Goal: Task Accomplishment & Management: Manage account settings

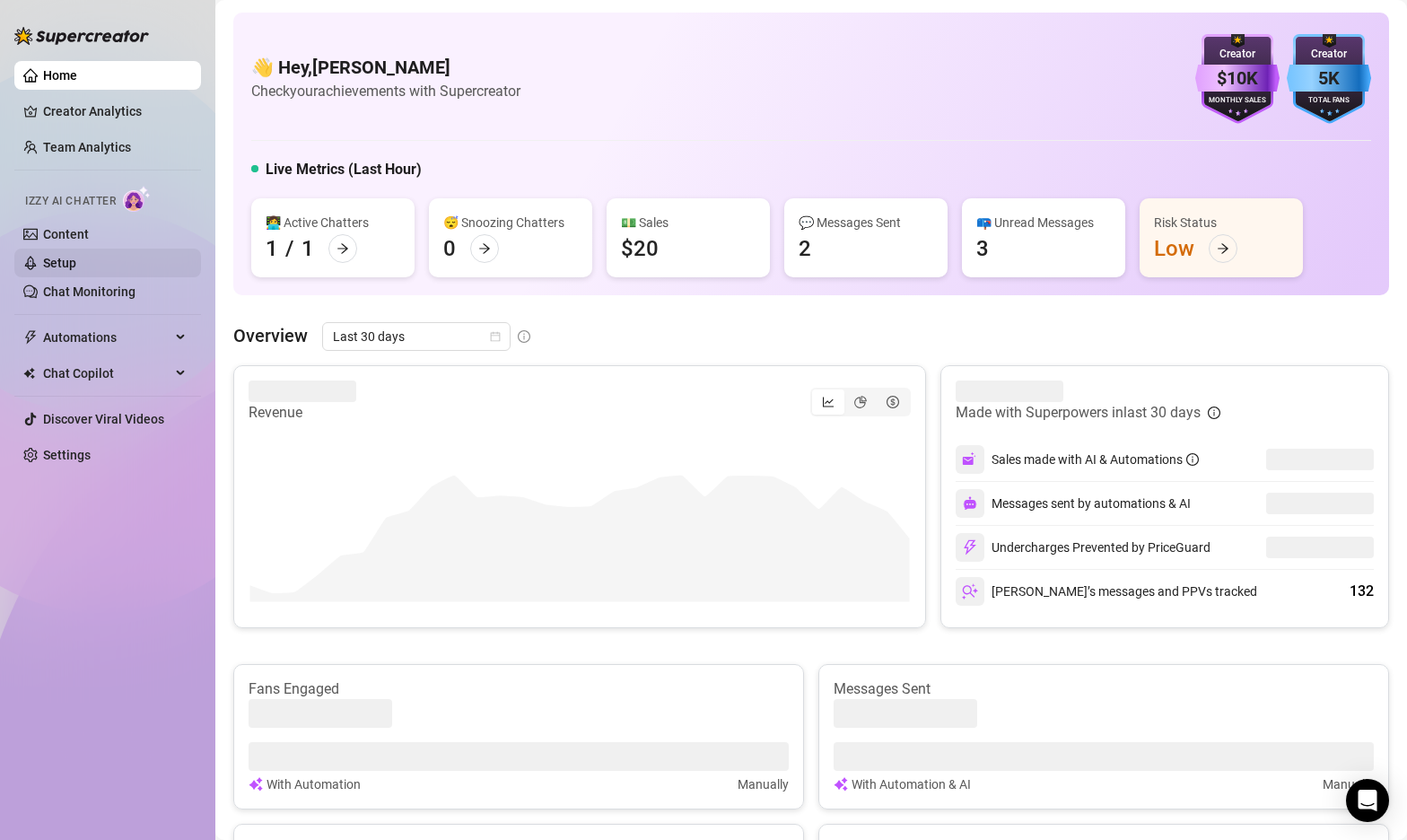
click at [77, 262] on link "Setup" at bounding box center [59, 262] width 34 height 14
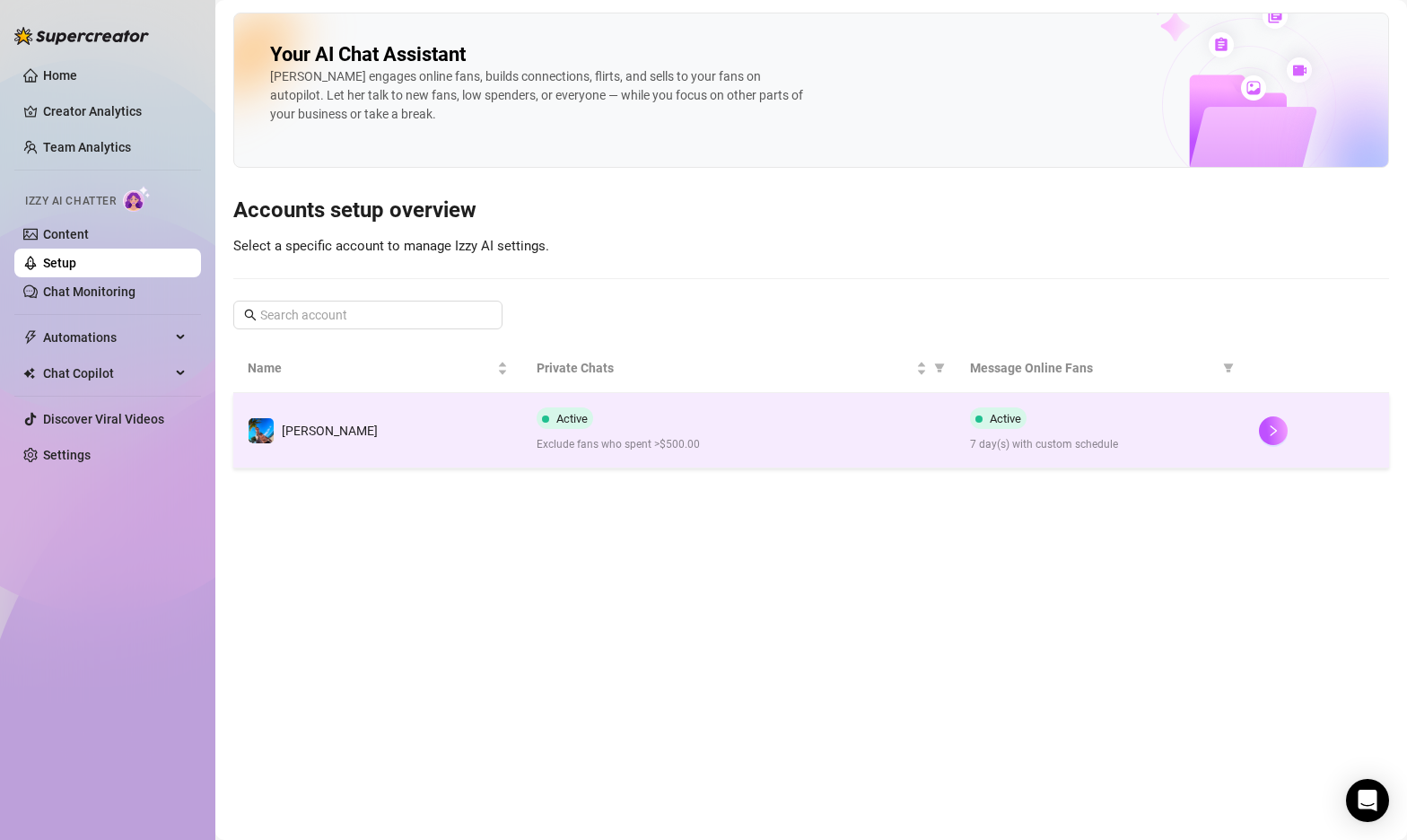
click at [490, 439] on td "[PERSON_NAME]" at bounding box center [378, 430] width 289 height 76
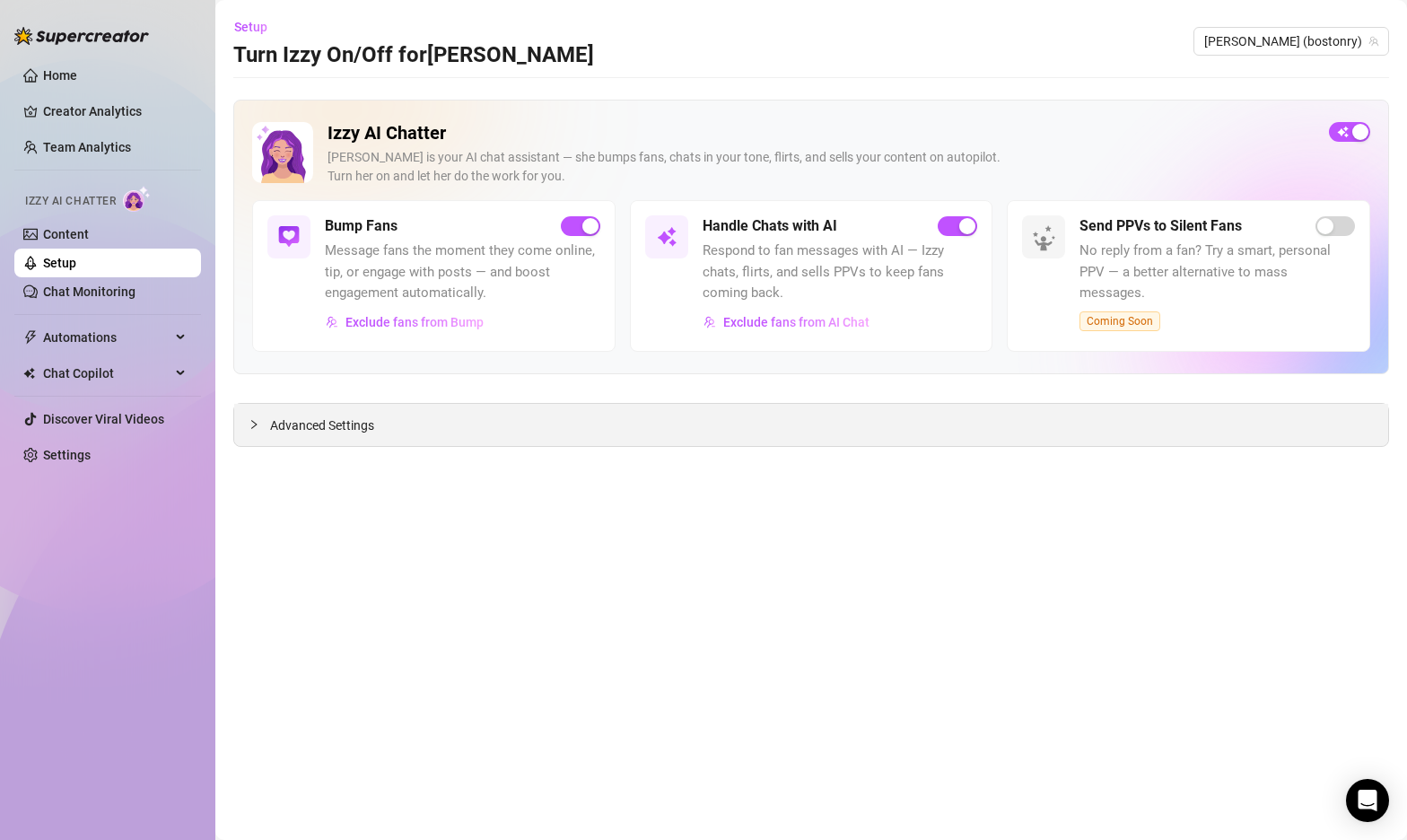
click at [256, 424] on icon "collapsed" at bounding box center [254, 423] width 6 height 9
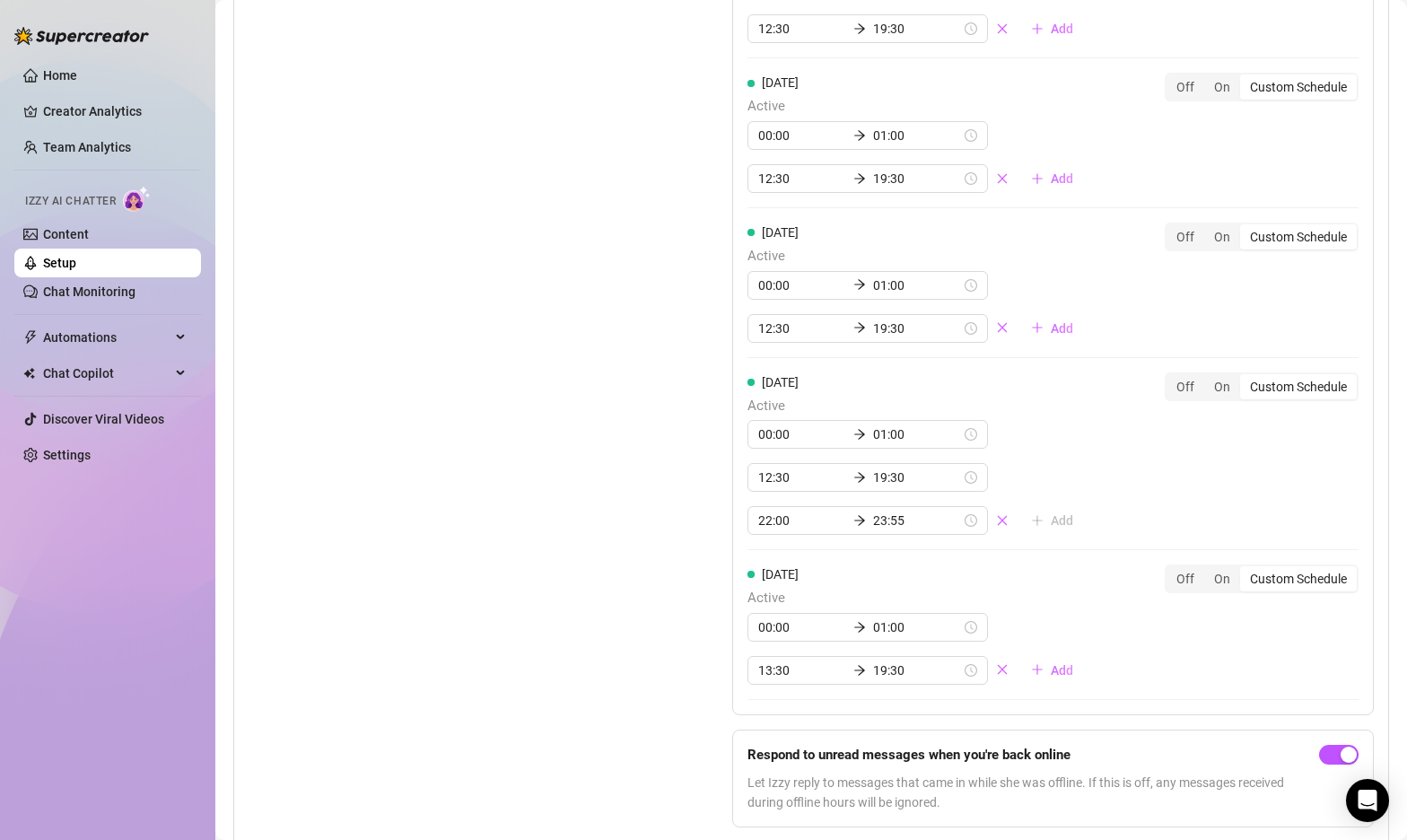
scroll to position [1908, 0]
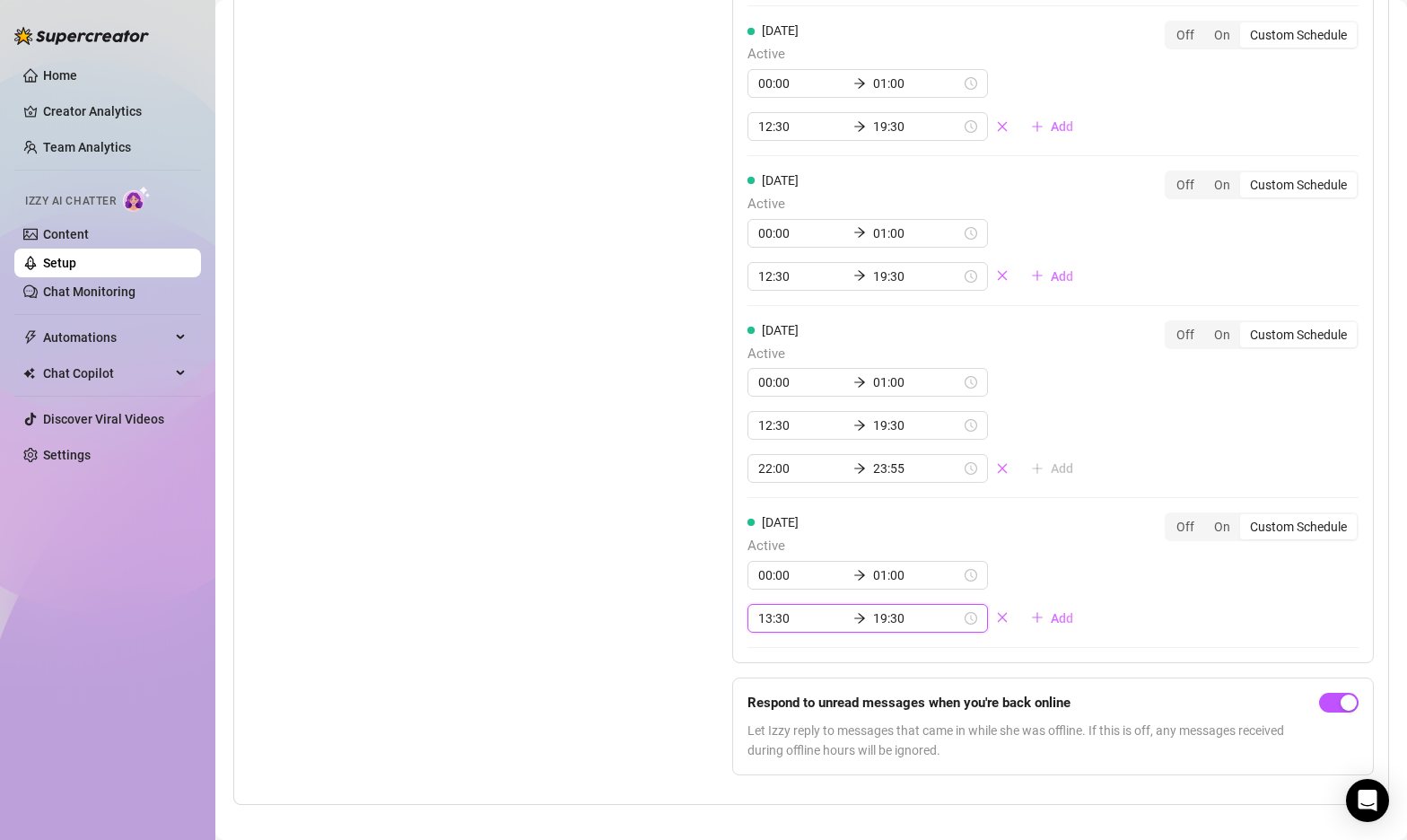
click at [773, 608] on input "13:30" at bounding box center [803, 618] width 88 height 20
click at [821, 389] on div "00" at bounding box center [824, 387] width 43 height 25
type input "13:00"
click at [609, 531] on div "Set Active Hours (Izzy Availability) Set specific hours when Izzy engaging with…" at bounding box center [445, 173] width 394 height 1233
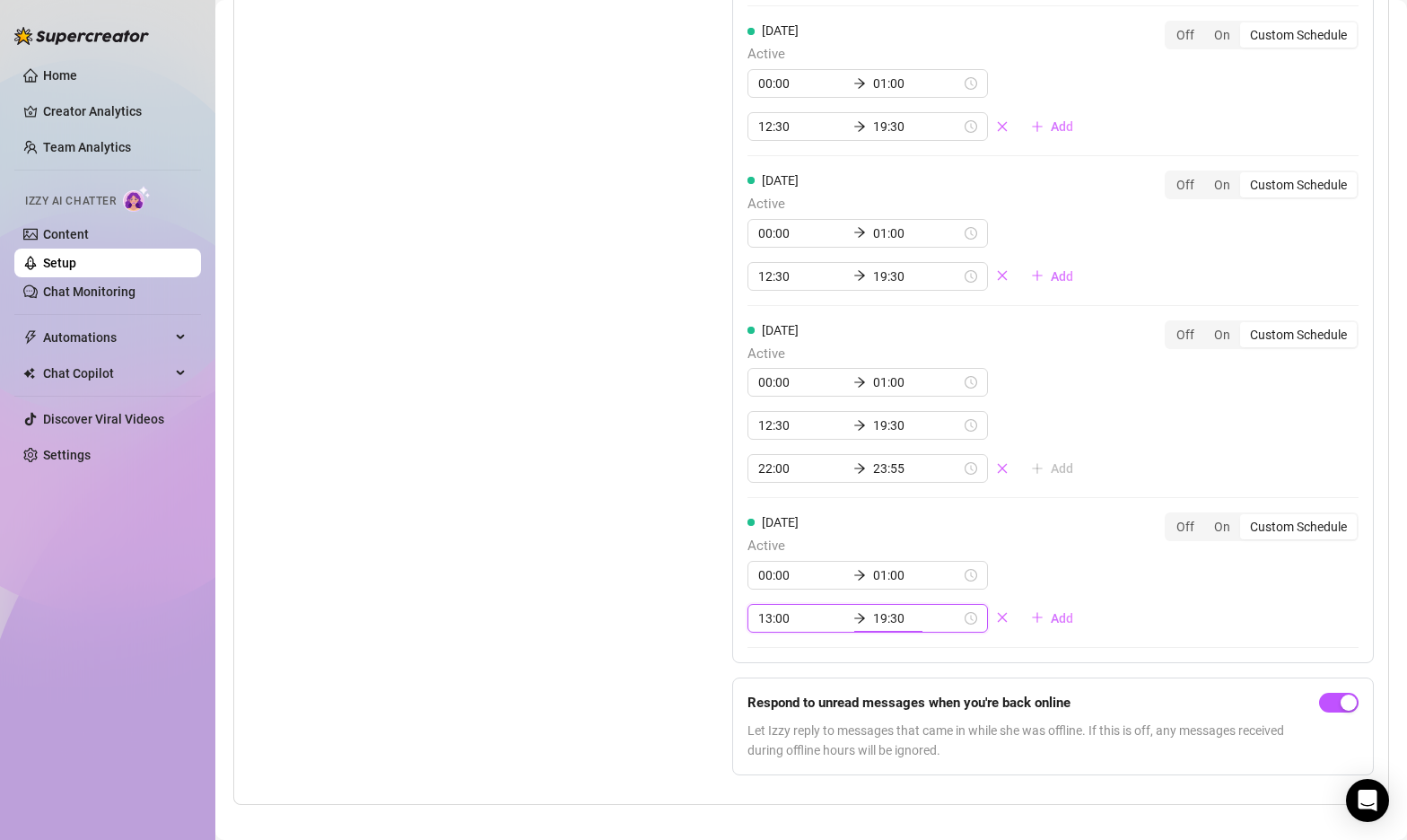
scroll to position [150, 0]
click at [609, 531] on div "Set Active Hours (Izzy Availability) Set specific hours when Izzy engaging with…" at bounding box center [445, 173] width 394 height 1233
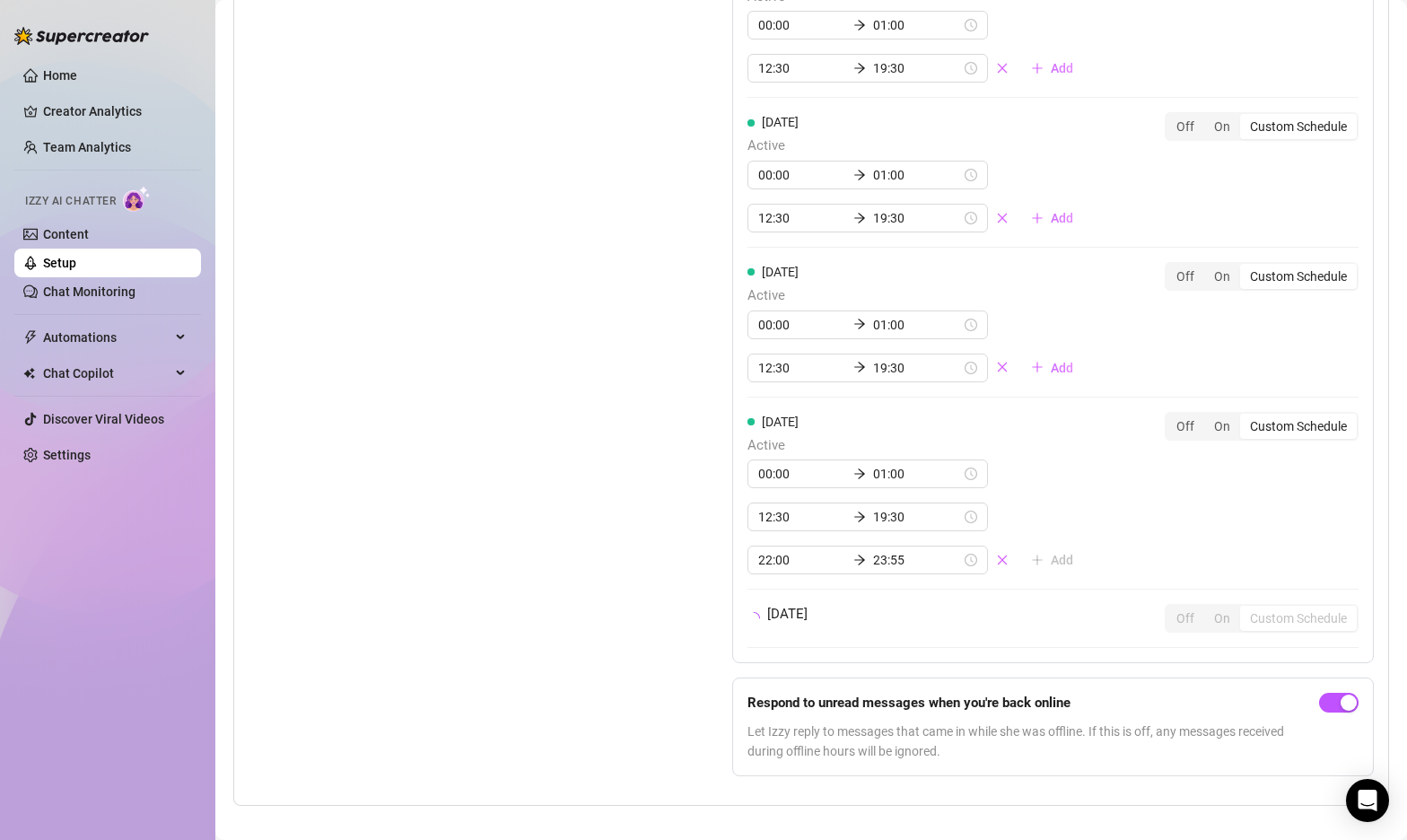
scroll to position [1908, 0]
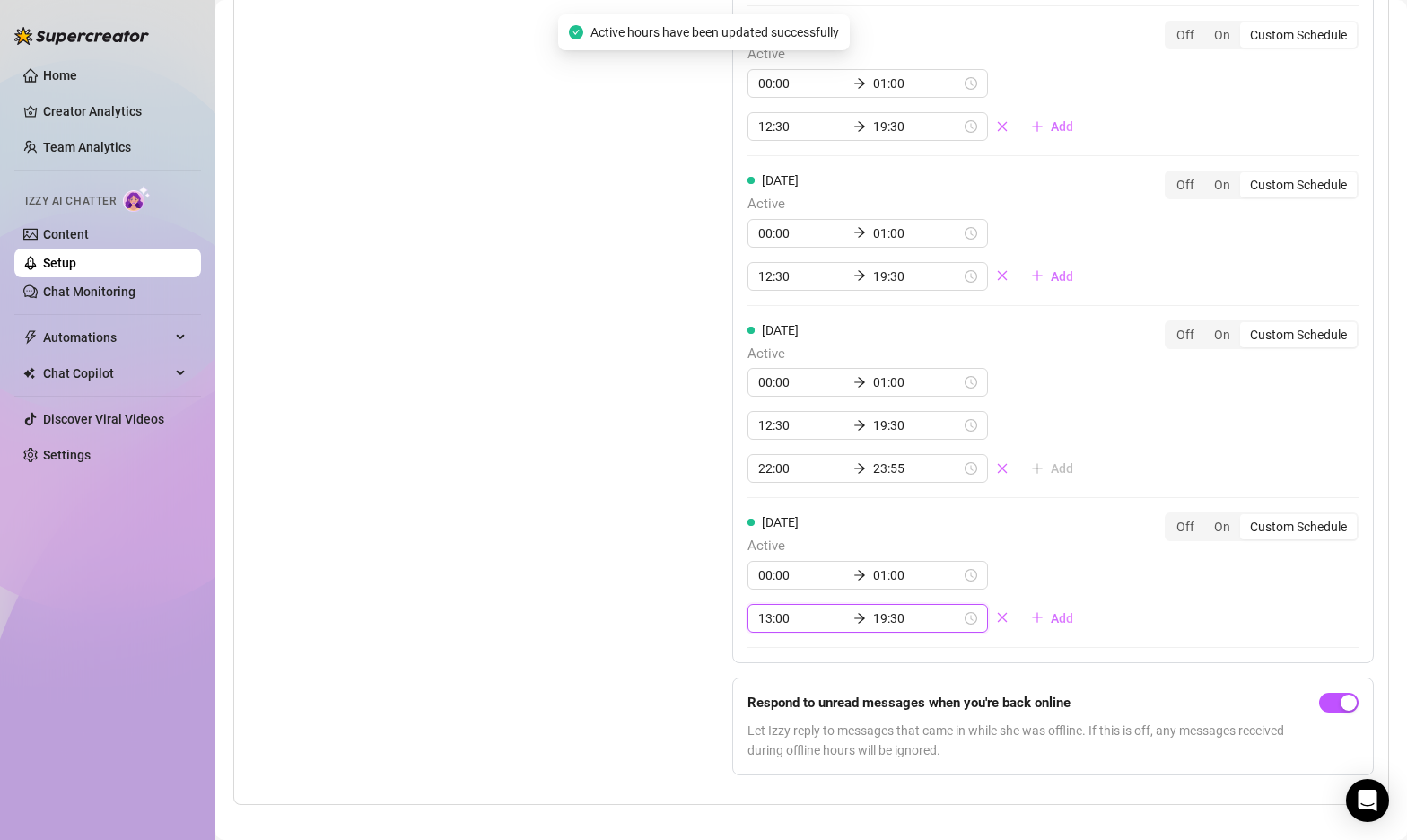
click at [766, 608] on input "13:00" at bounding box center [803, 618] width 88 height 20
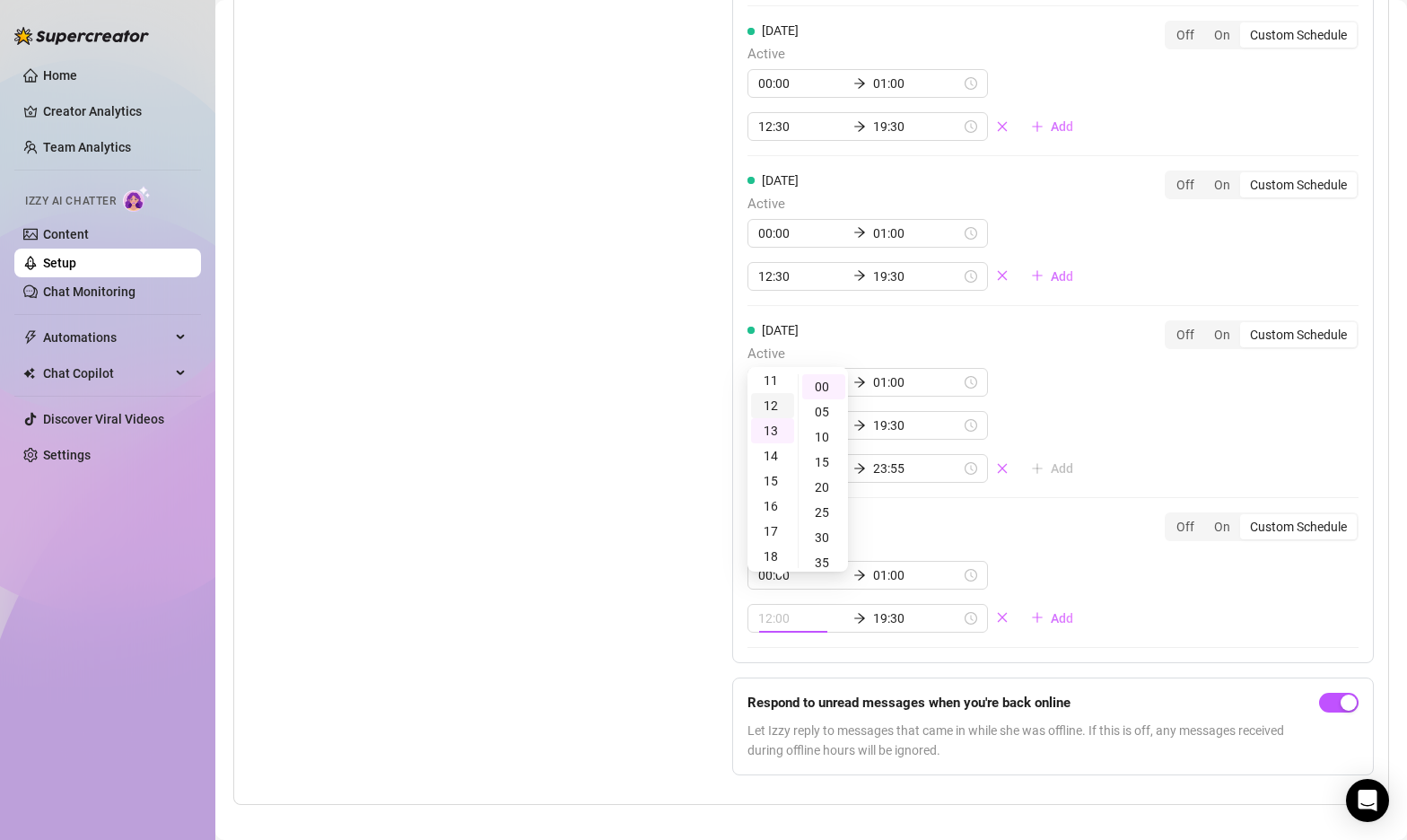
click at [773, 397] on div "12" at bounding box center [772, 405] width 43 height 25
click at [820, 532] on div "30" at bounding box center [824, 537] width 43 height 25
type input "12:30"
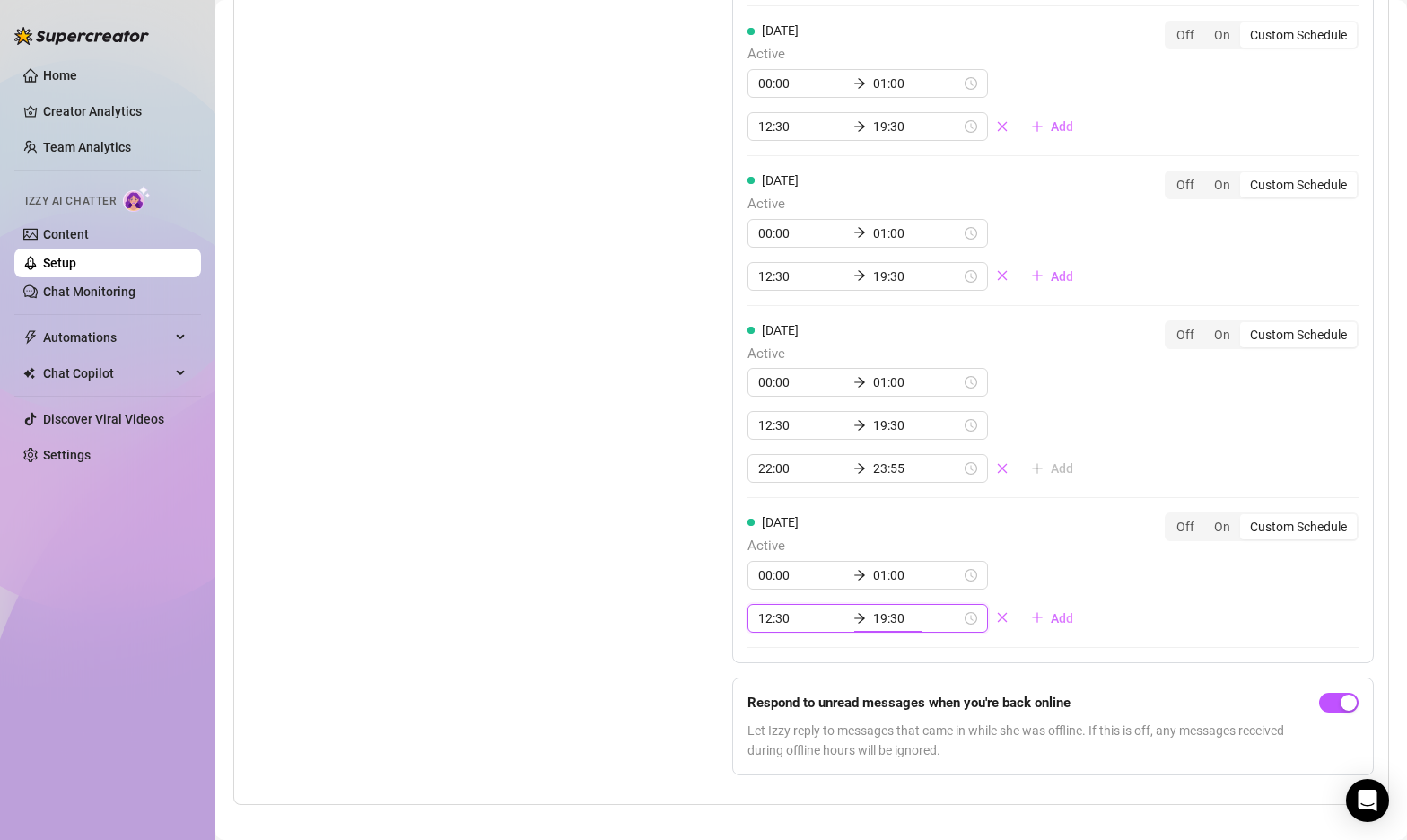
click at [626, 581] on div "Set Active Hours (Izzy Availability) Set specific hours when Izzy engaging with…" at bounding box center [445, 173] width 394 height 1233
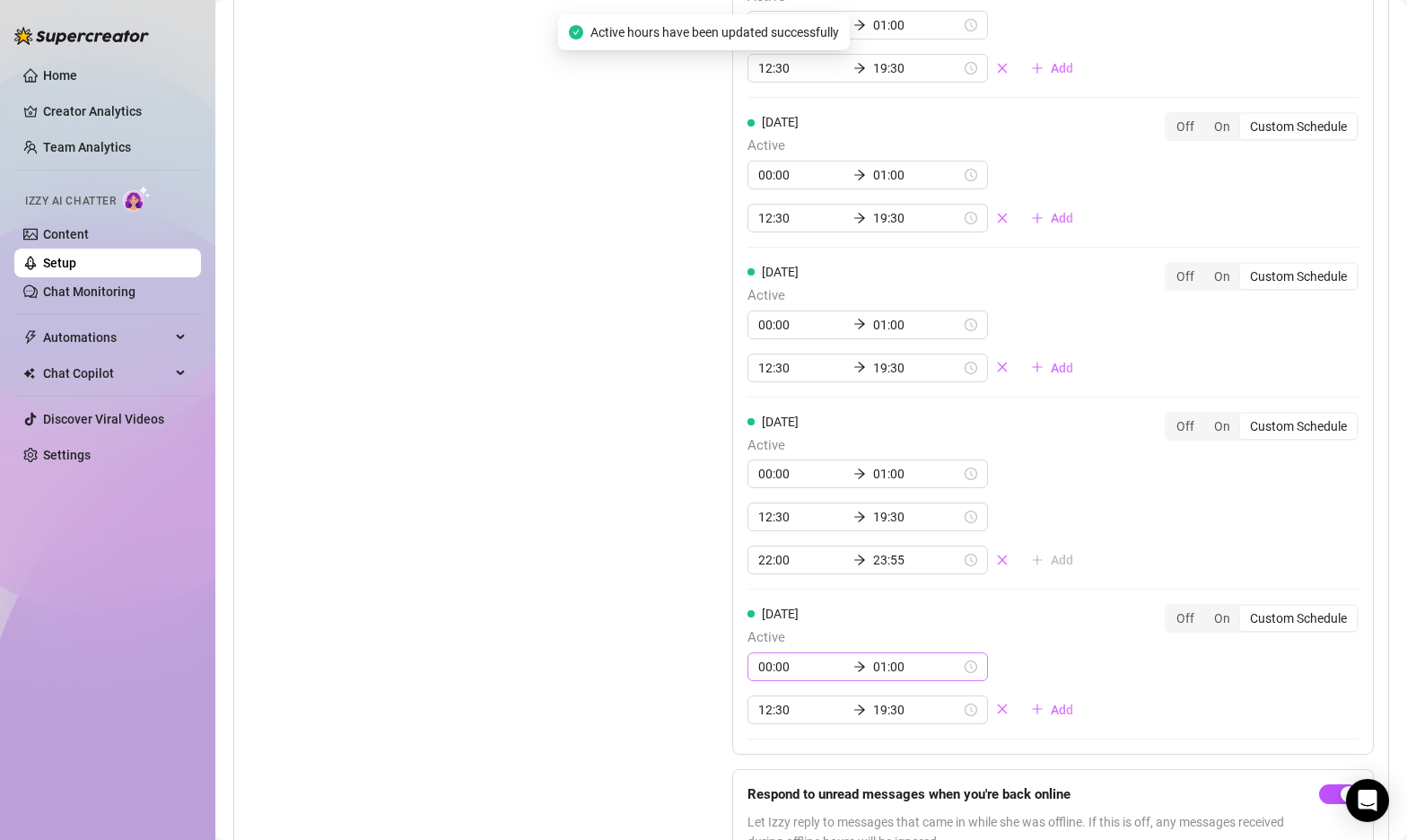
scroll to position [1908, 0]
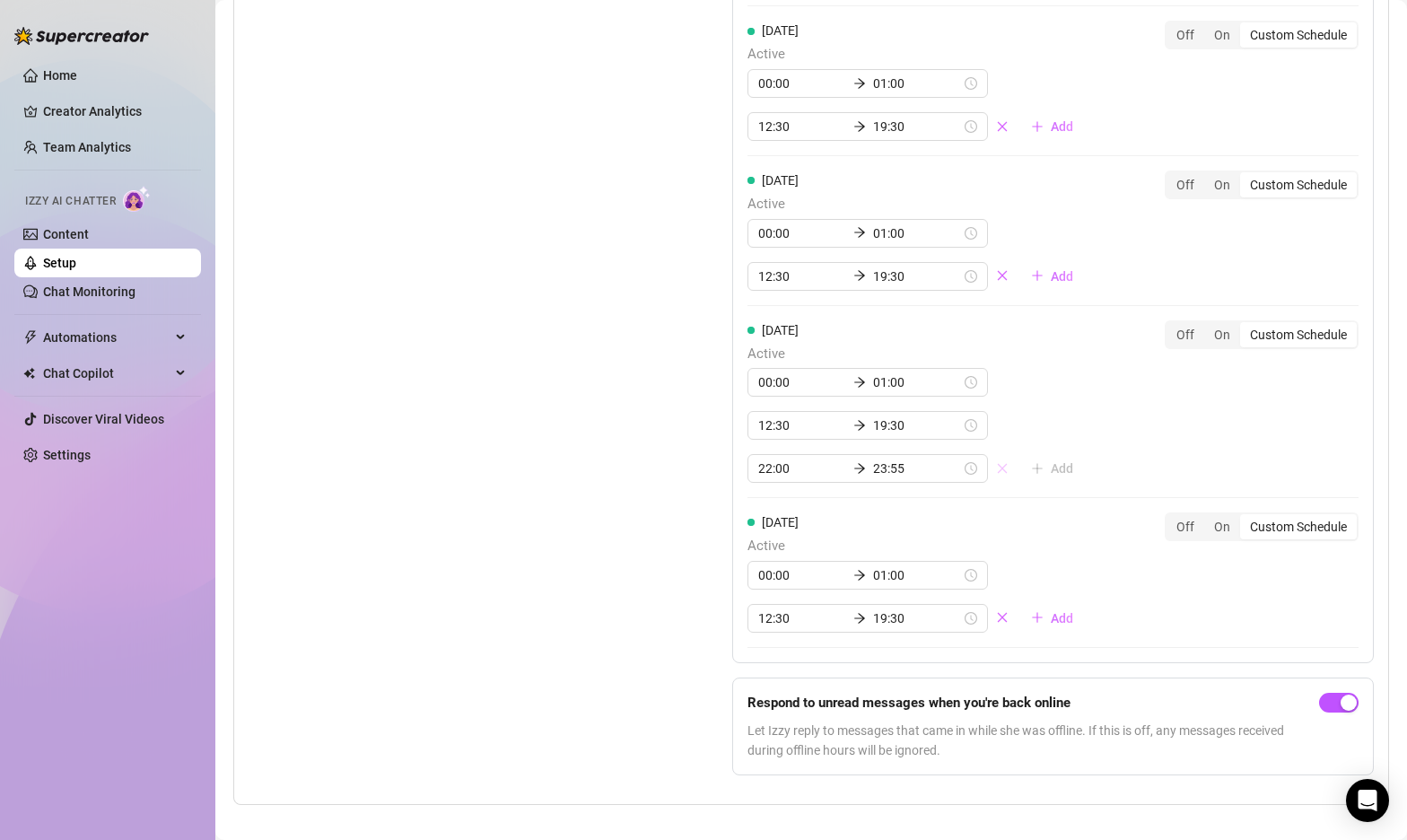
click at [996, 462] on icon "close" at bounding box center [1002, 467] width 12 height 12
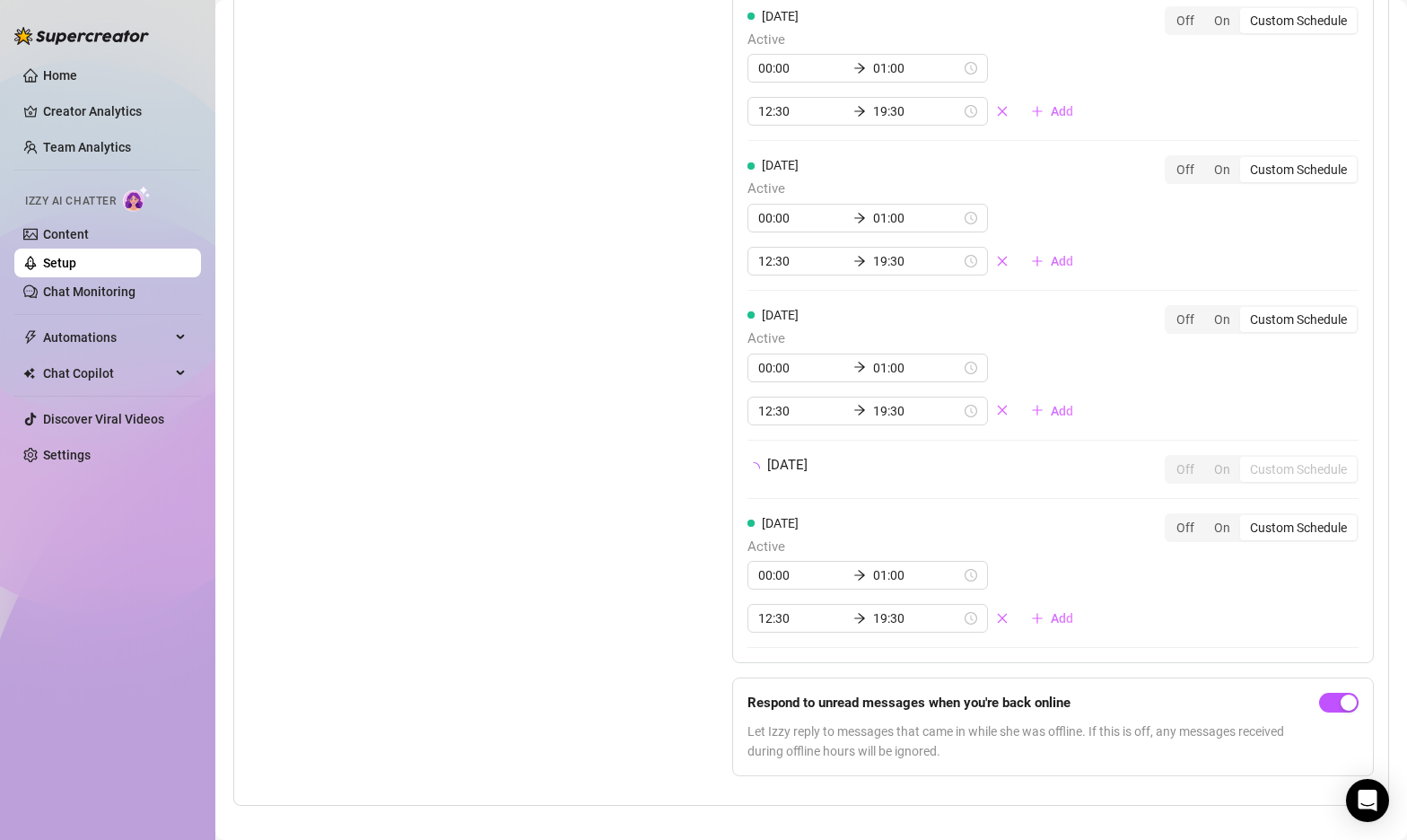
scroll to position [1865, 0]
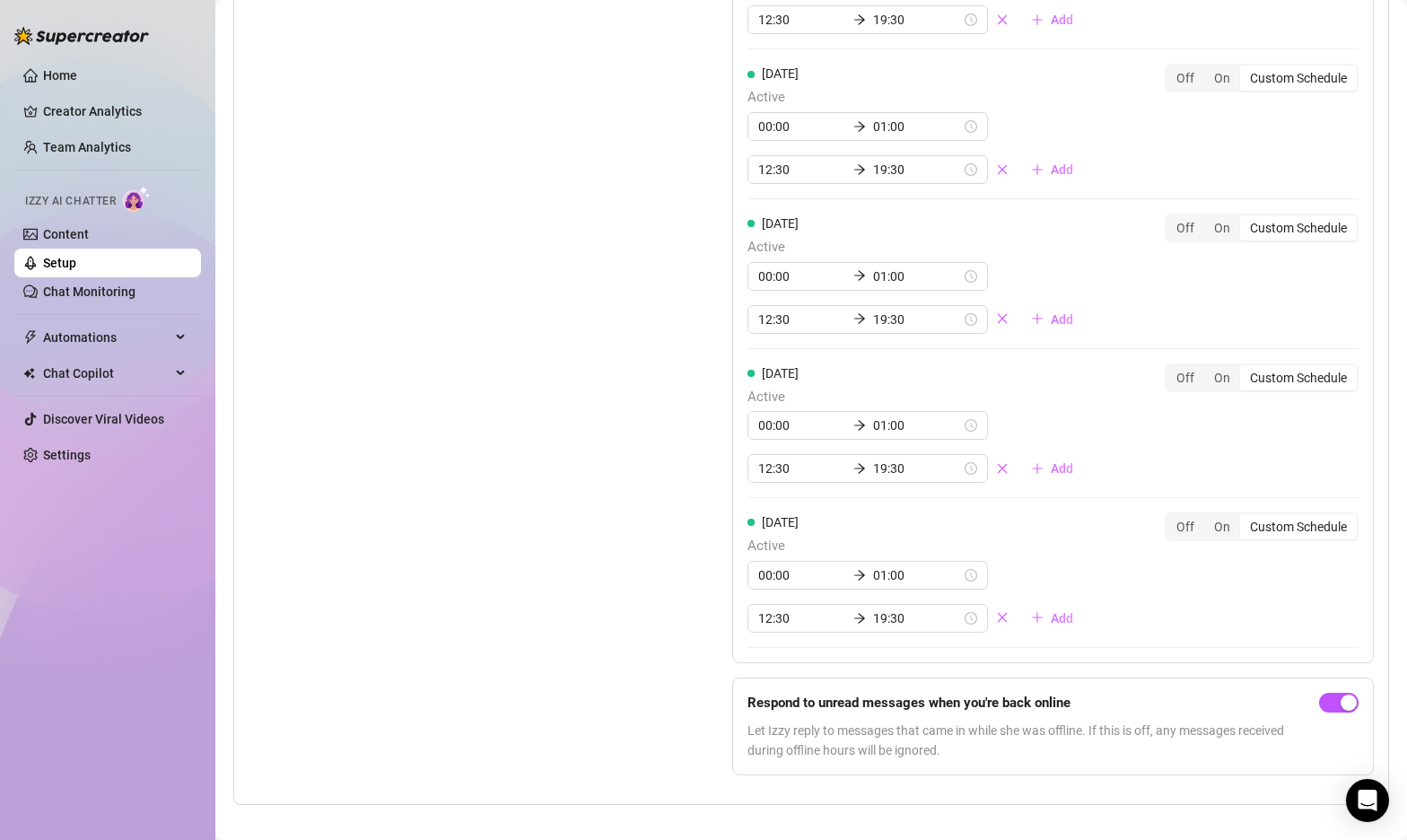
click at [644, 491] on div "Set Active Hours (Izzy Availability) Set specific hours when Izzy engaging with…" at bounding box center [811, 195] width 1125 height 1190
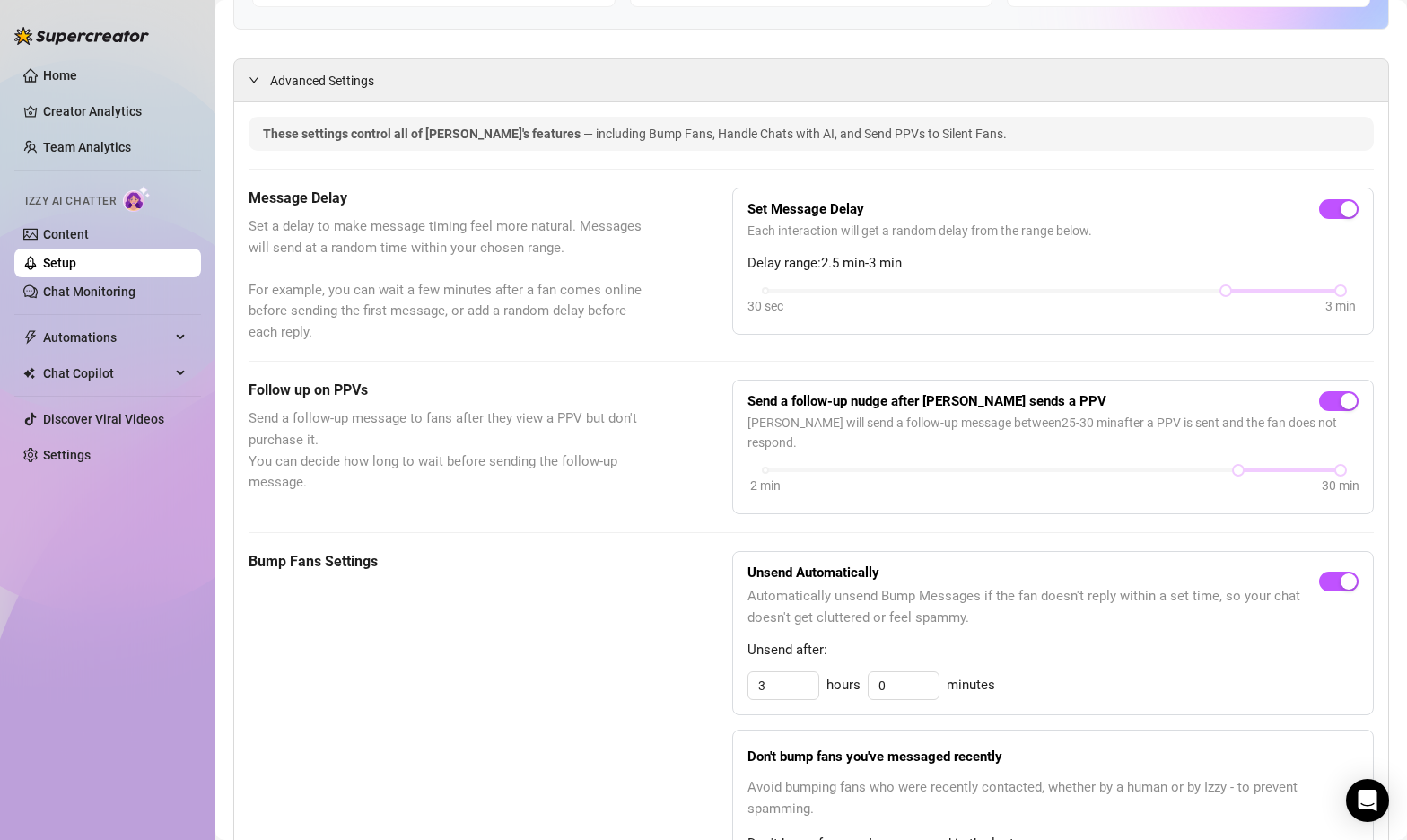
scroll to position [244, 0]
